Goal: Book appointment/travel/reservation

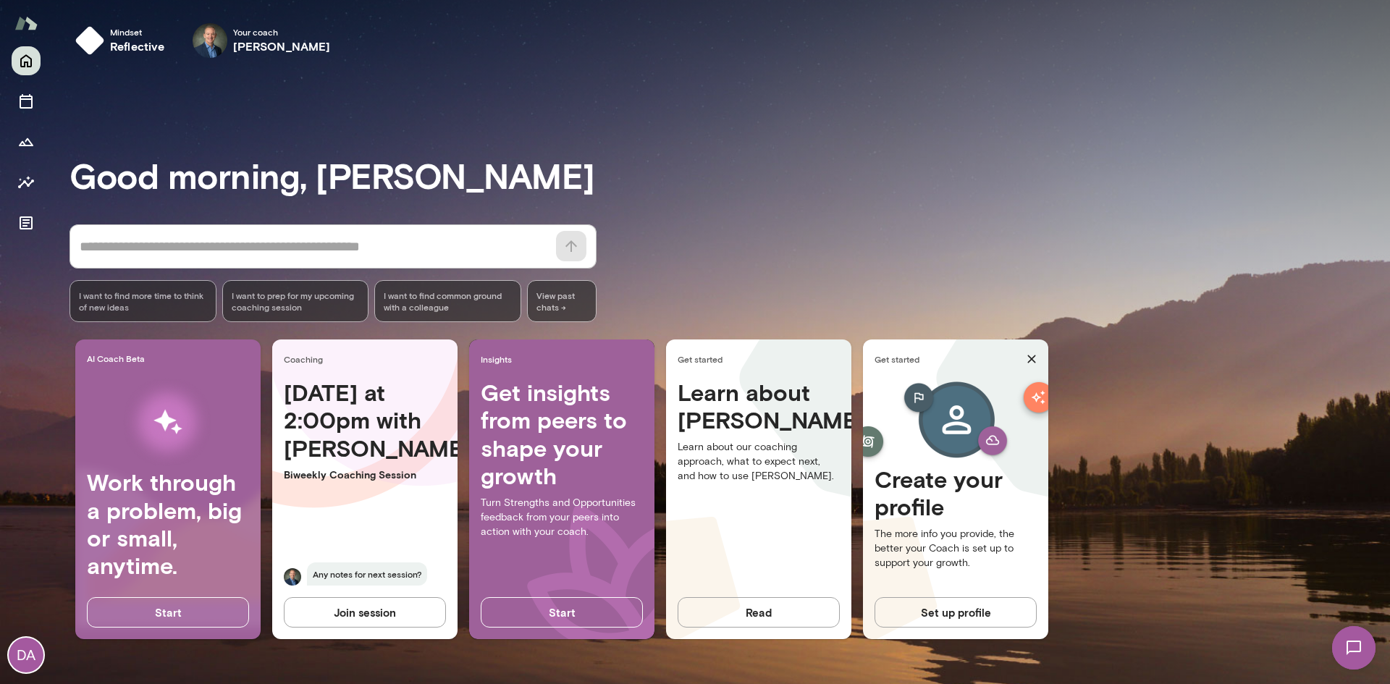
click at [1361, 647] on img at bounding box center [1353, 647] width 59 height 59
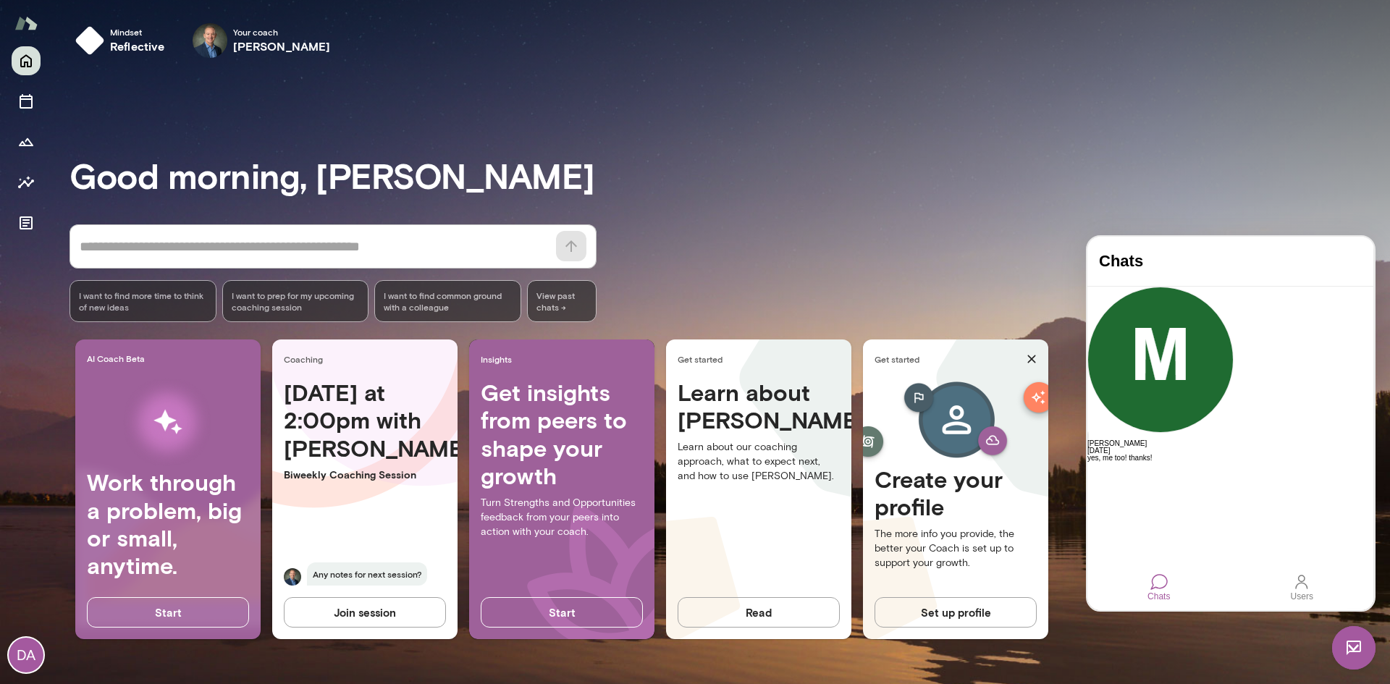
click at [1354, 657] on img at bounding box center [1353, 647] width 43 height 43
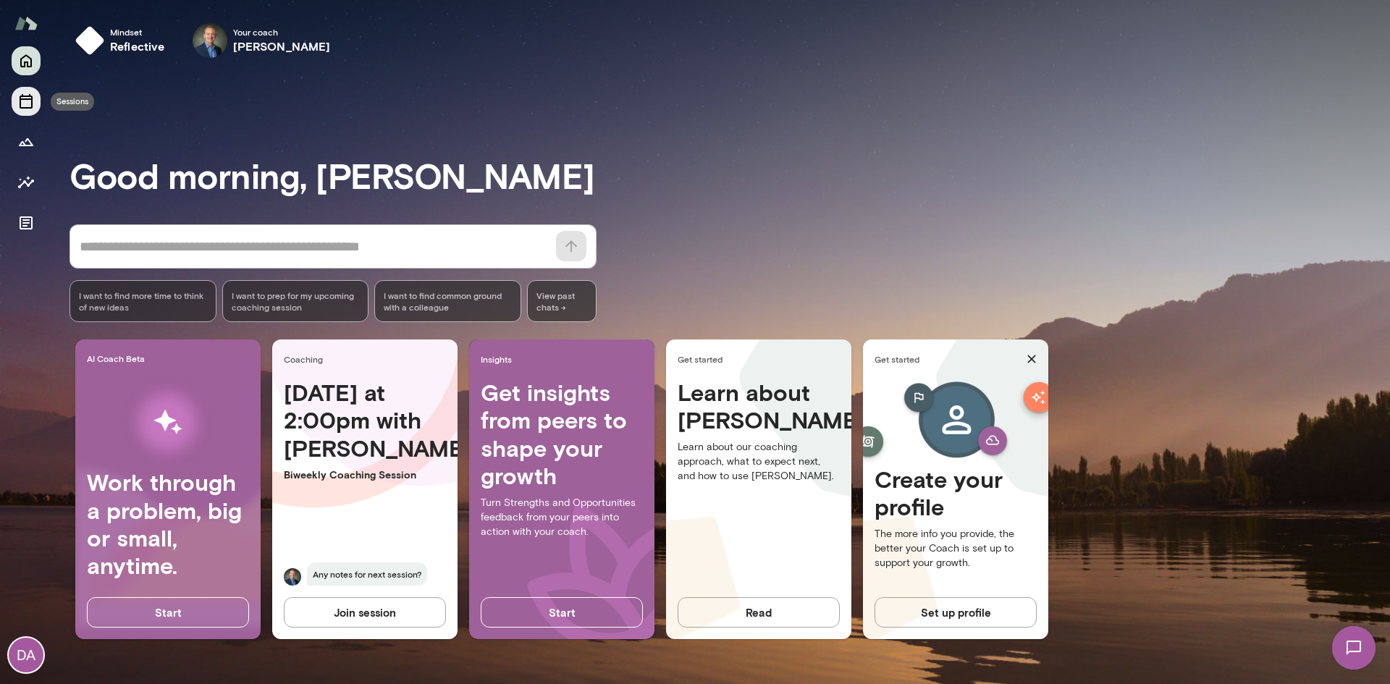
click at [20, 99] on icon "Sessions" at bounding box center [26, 101] width 13 height 14
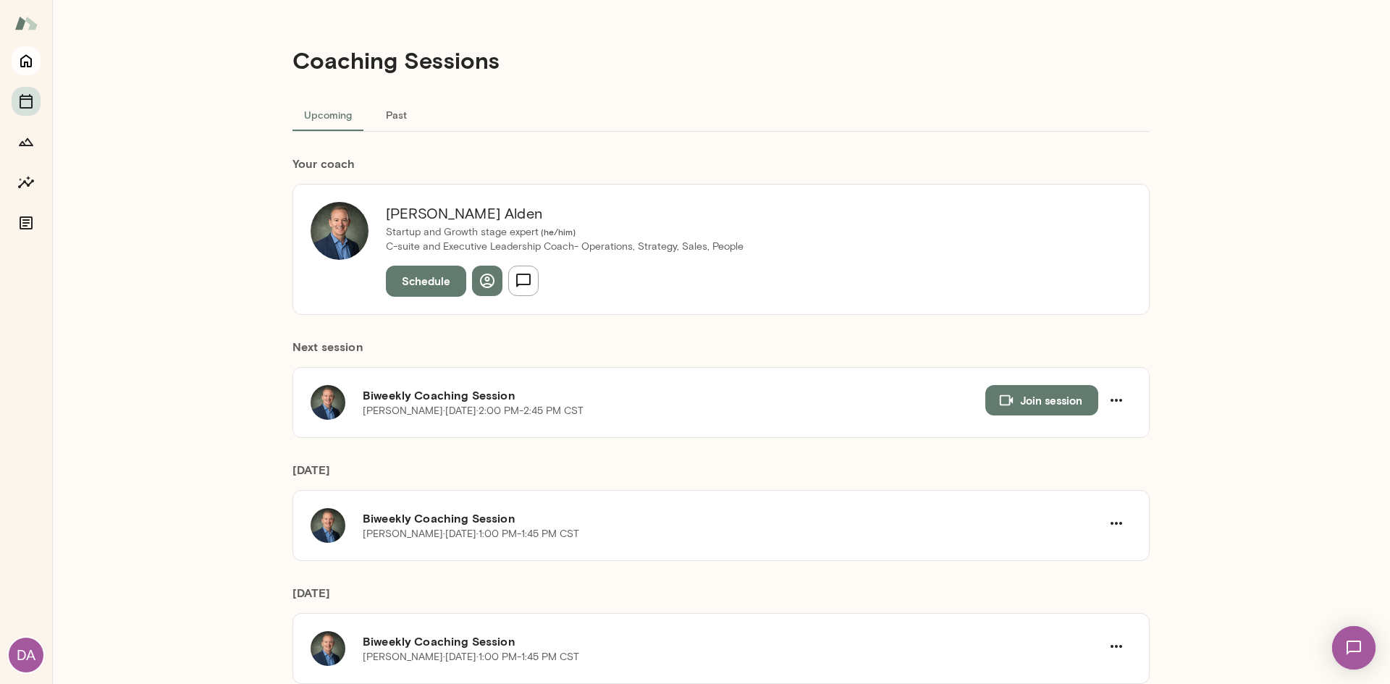
click at [15, 59] on button "Home" at bounding box center [26, 60] width 29 height 29
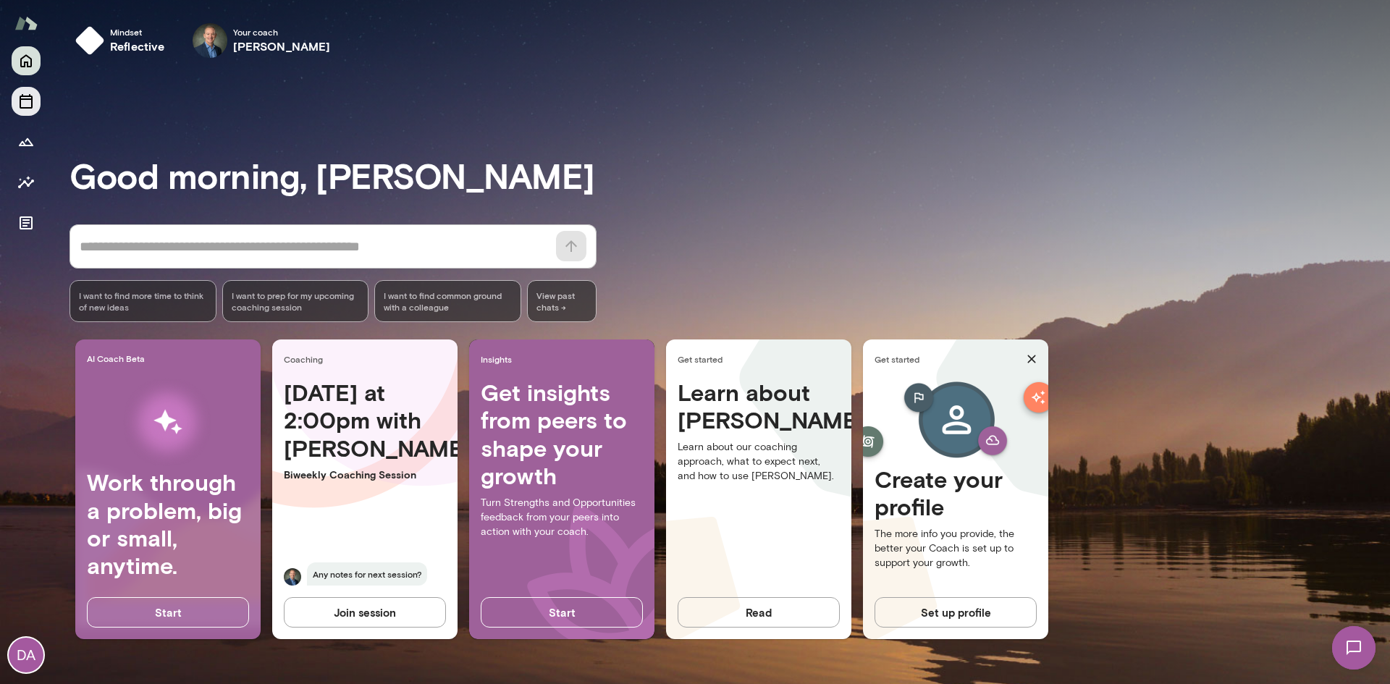
click at [25, 106] on icon "Sessions" at bounding box center [25, 101] width 17 height 17
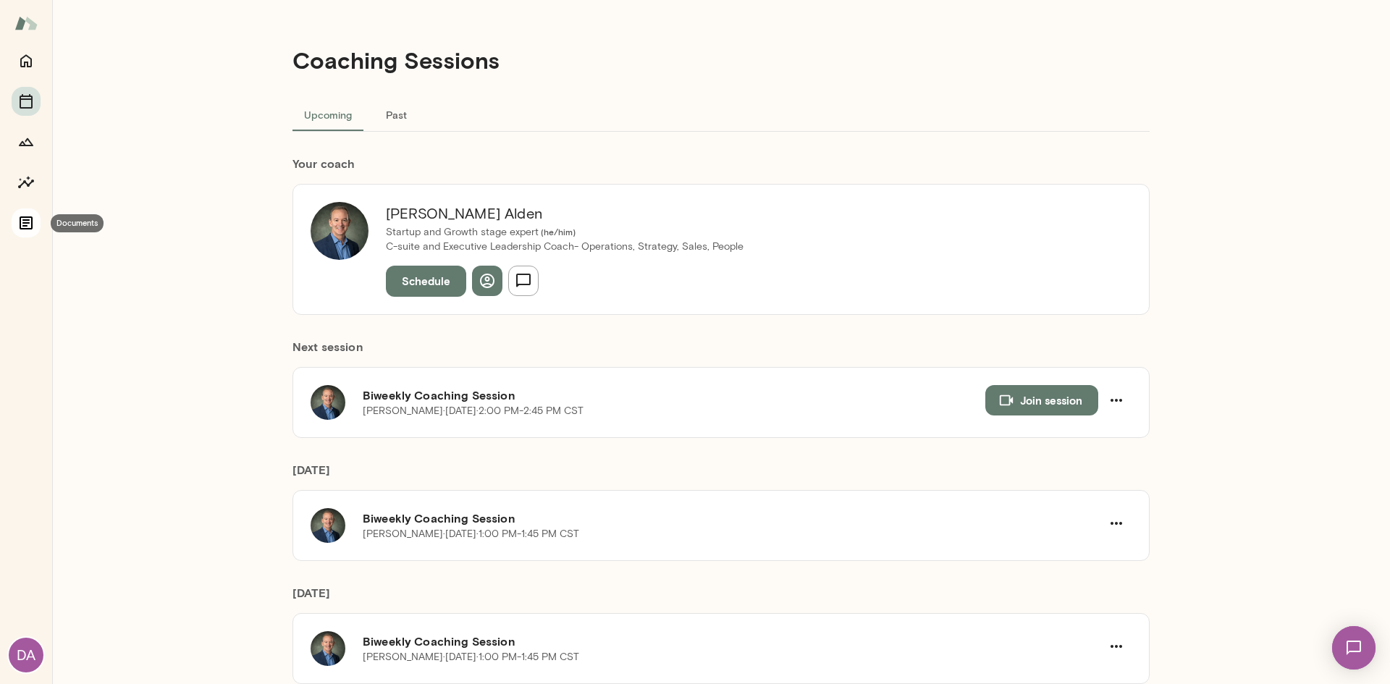
click at [28, 219] on icon "Documents" at bounding box center [26, 222] width 13 height 13
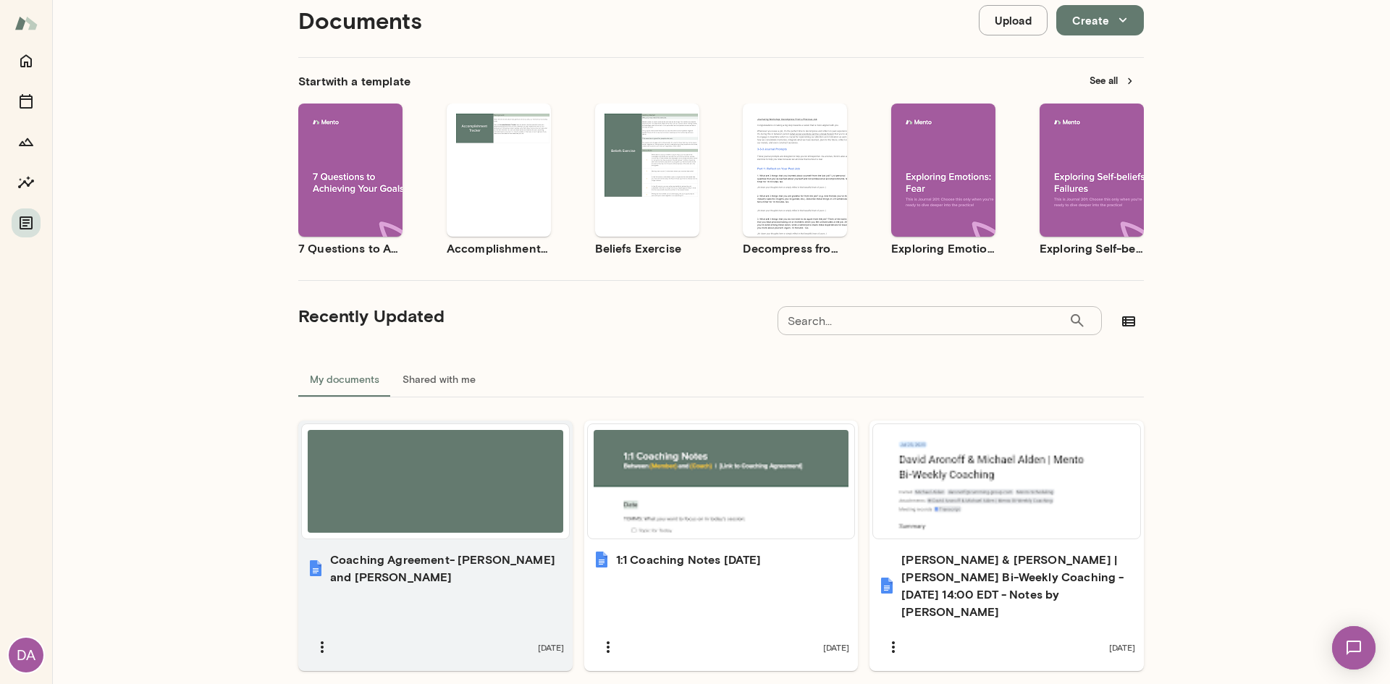
scroll to position [79, 0]
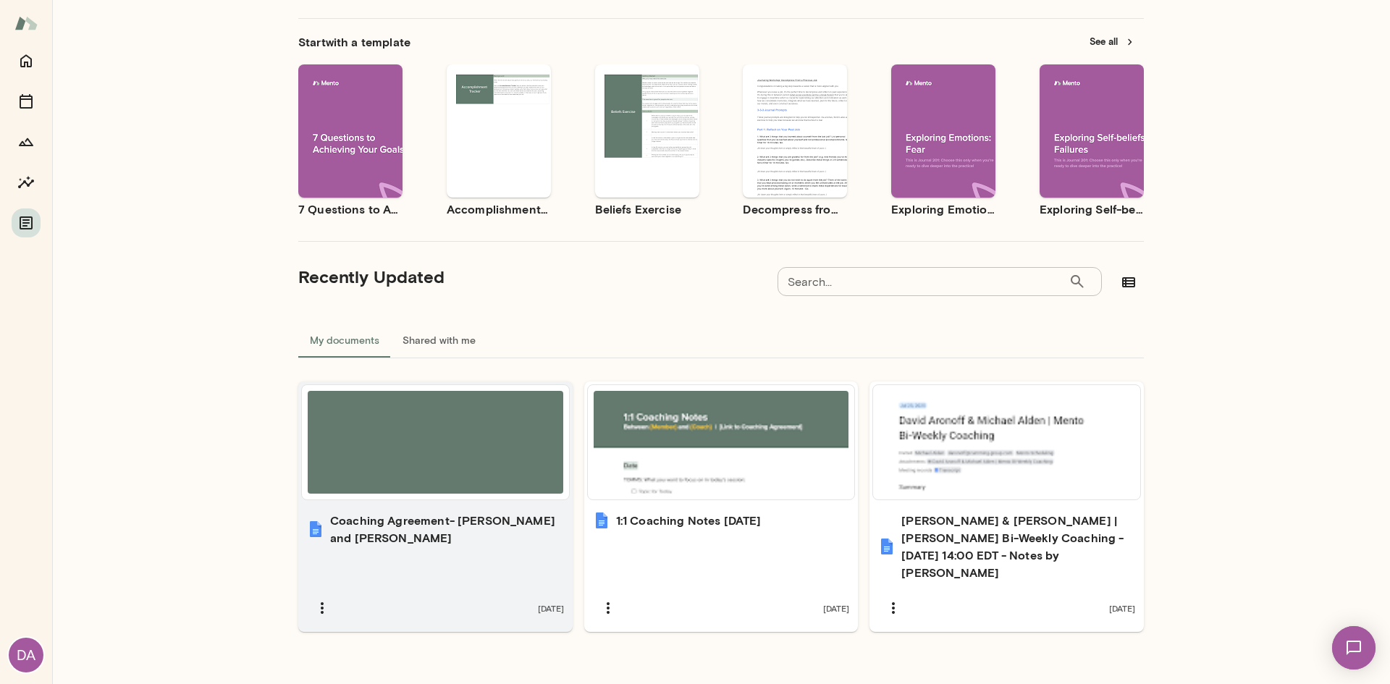
click at [484, 442] on div at bounding box center [436, 442] width 256 height 103
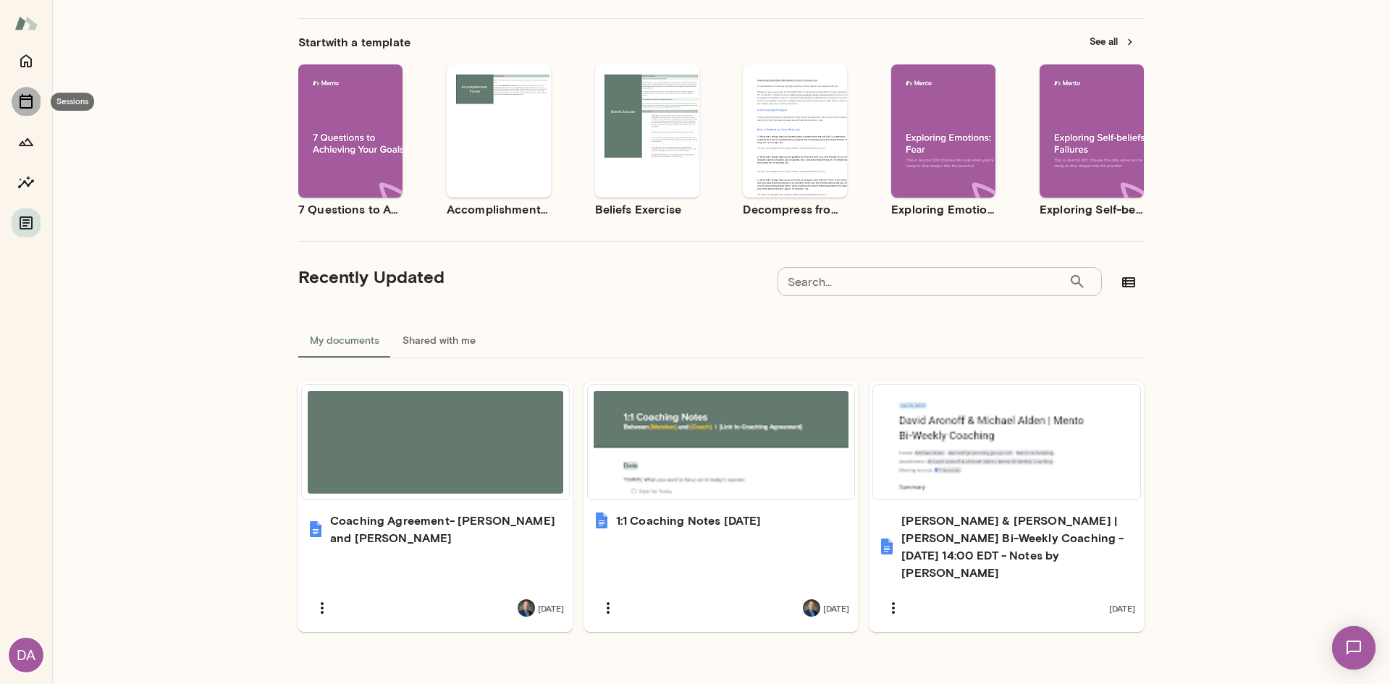
click at [25, 100] on icon "Sessions" at bounding box center [26, 101] width 13 height 14
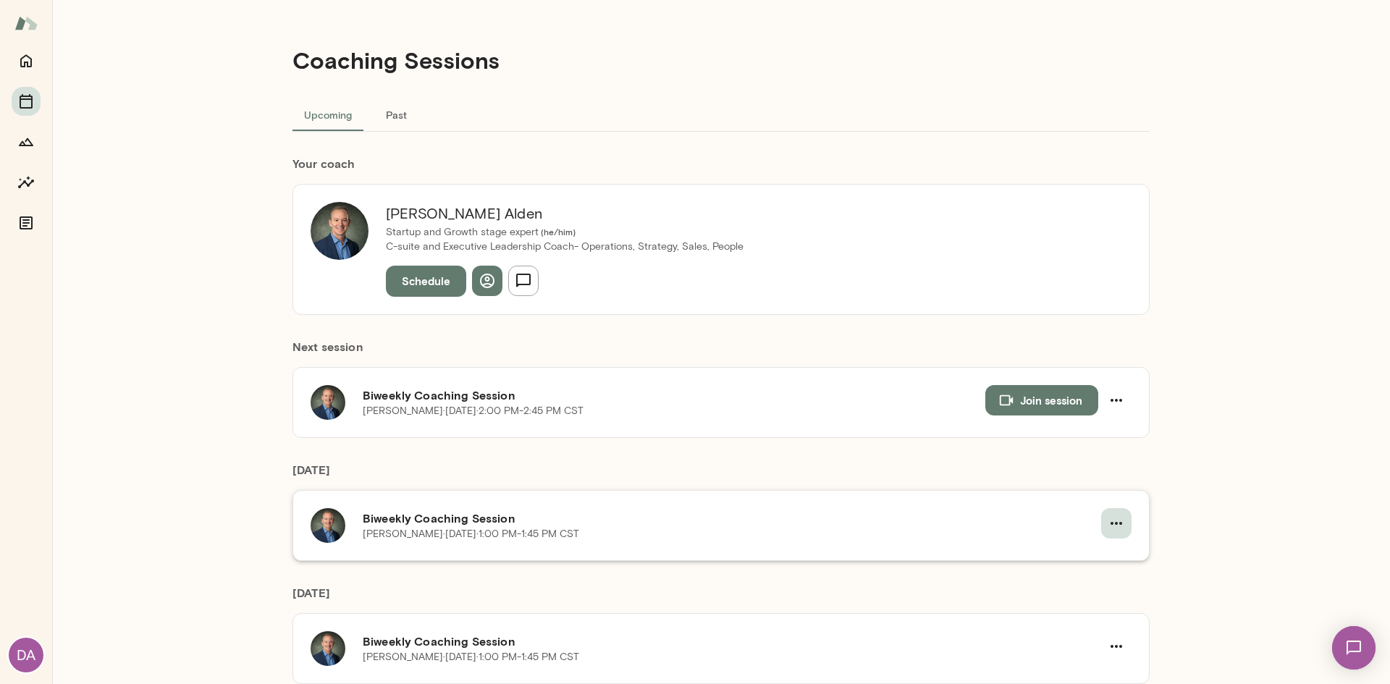
click at [1113, 524] on icon "button" at bounding box center [1116, 523] width 17 height 17
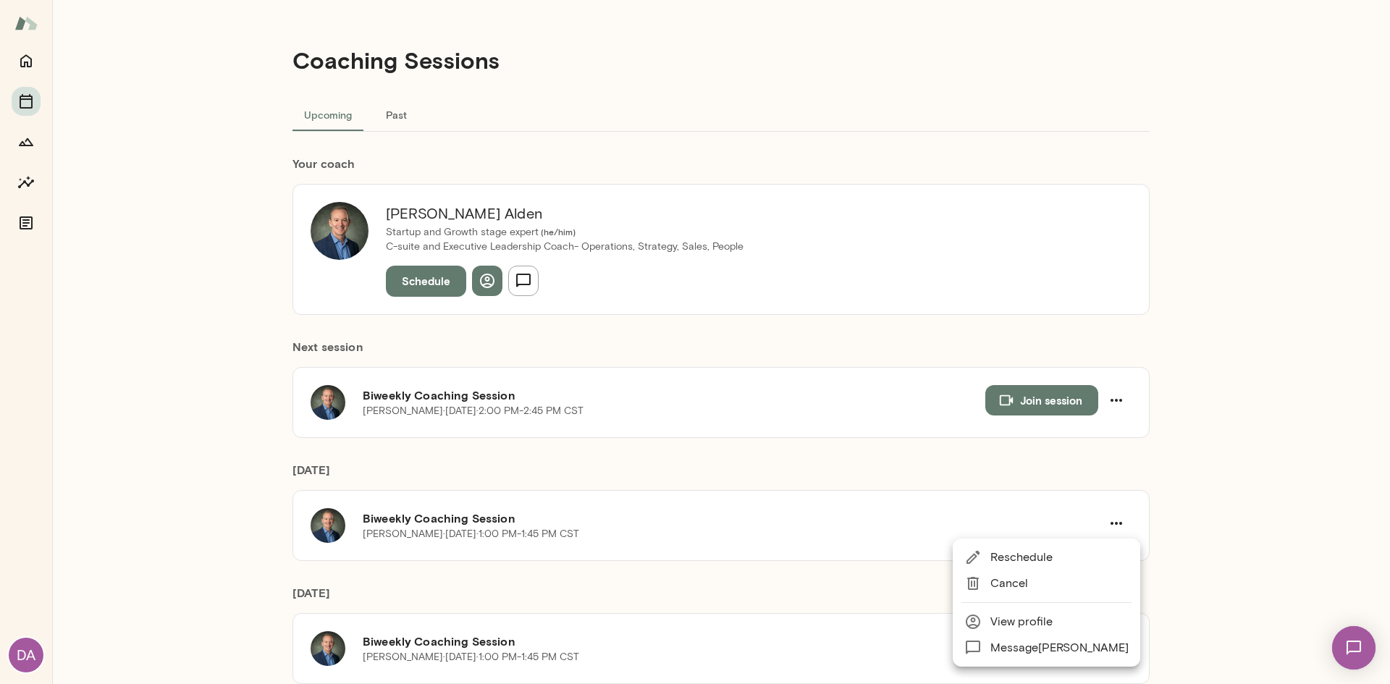
click at [1225, 471] on div at bounding box center [695, 342] width 1390 height 684
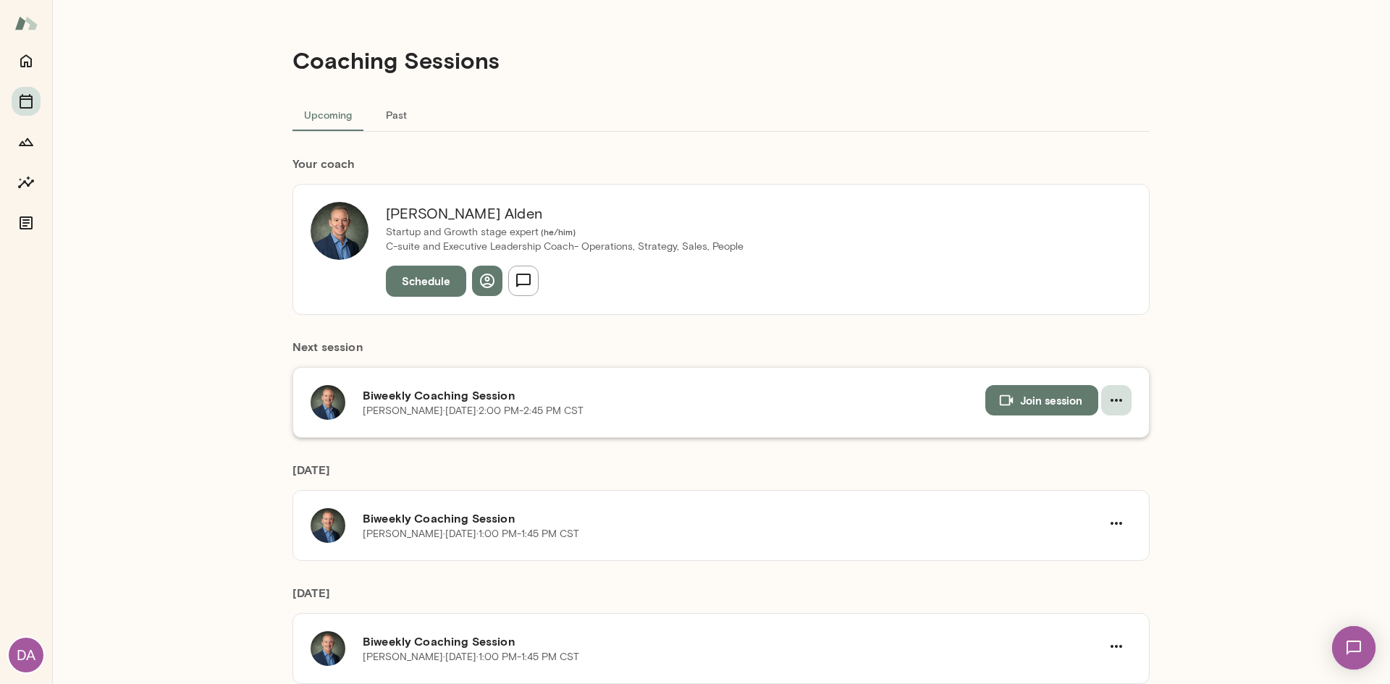
click at [1116, 405] on icon "button" at bounding box center [1116, 400] width 17 height 17
click at [1097, 467] on span "Cancel" at bounding box center [1085, 460] width 62 height 17
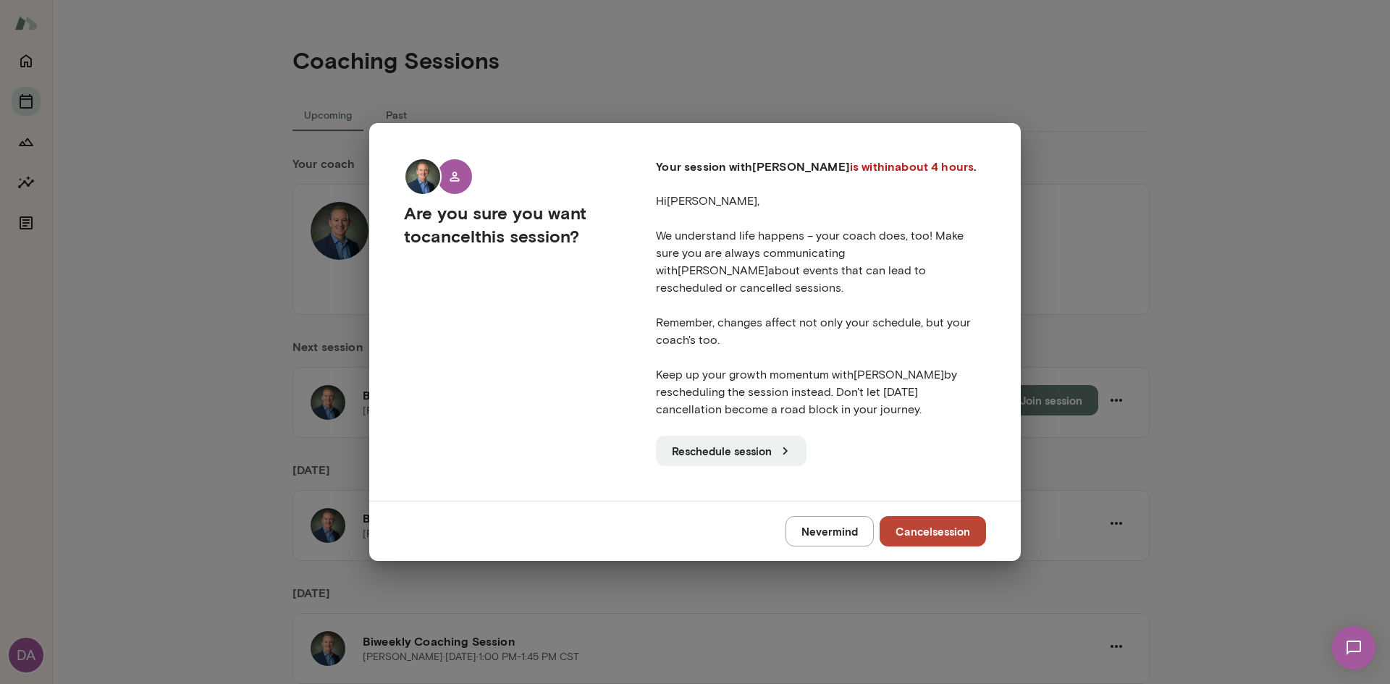
click at [693, 304] on p "We understand life happens – your coach does, too! Make sure you are always com…" at bounding box center [821, 288] width 330 height 122
click at [738, 322] on p "We understand life happens – your coach does, too! Make sure you are always com…" at bounding box center [821, 288] width 330 height 122
click at [967, 520] on button "Cancel session" at bounding box center [933, 531] width 106 height 30
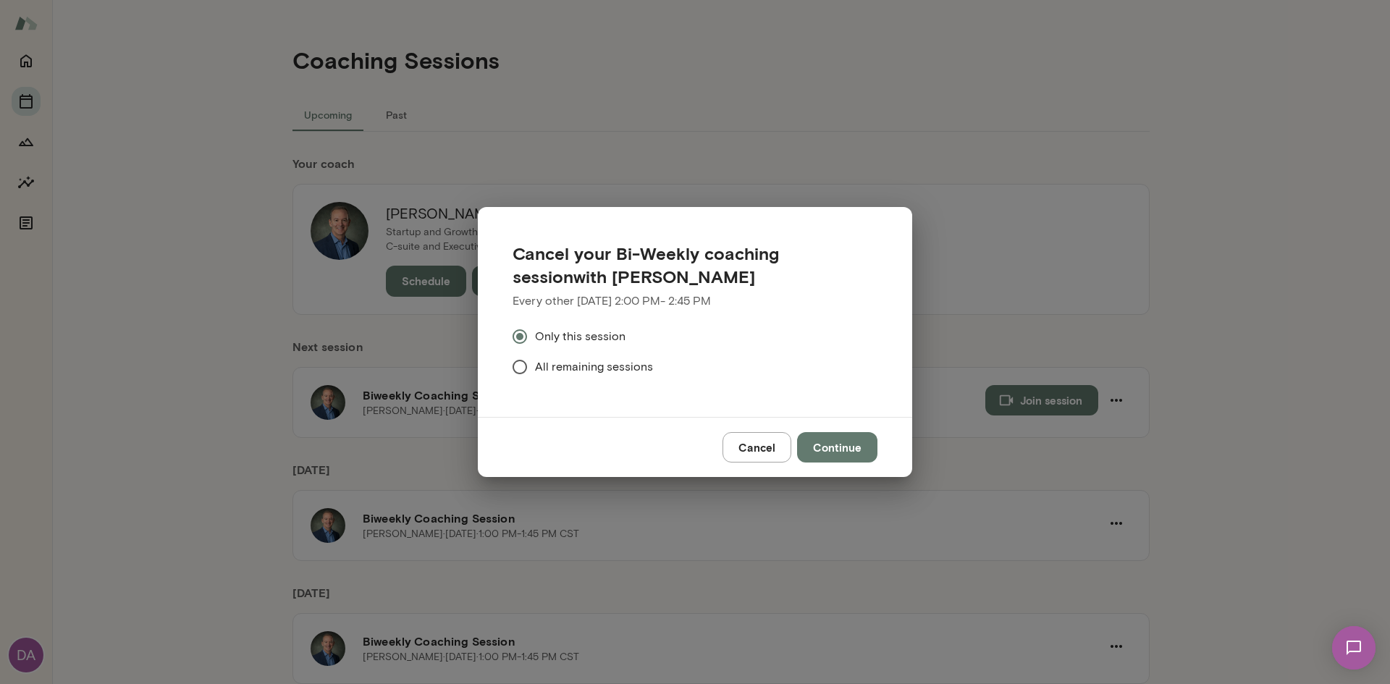
click at [832, 448] on button "Continue" at bounding box center [837, 447] width 80 height 30
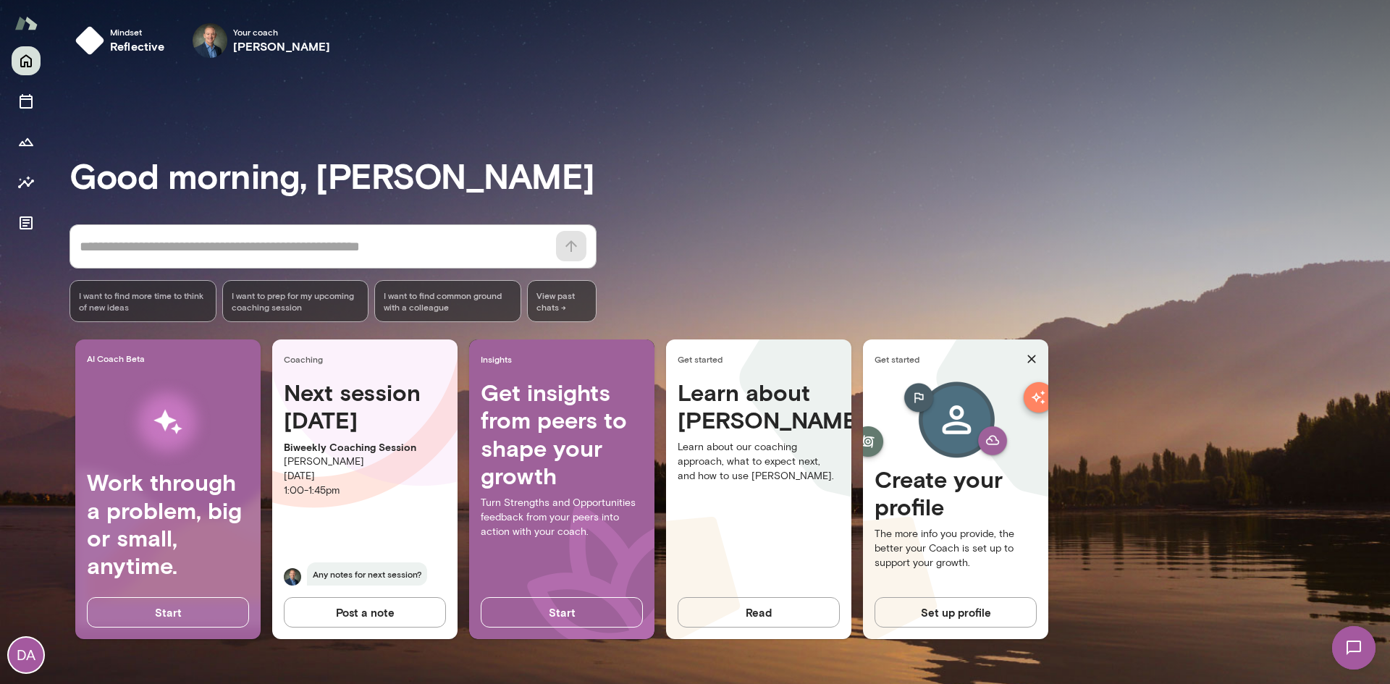
click at [819, 108] on div "Good morning, David * ​ ​ I want to find more time to think of new ideas I want…" at bounding box center [729, 377] width 1320 height 580
